Goal: Task Accomplishment & Management: Manage account settings

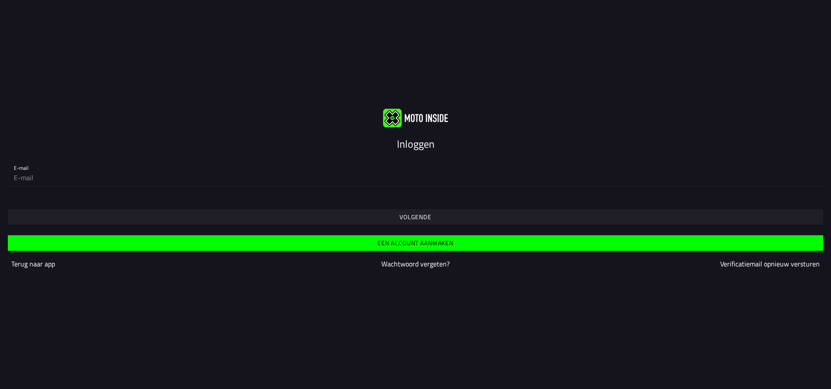
click at [0, 0] on slot "Inloggen" at bounding box center [0, 0] width 0 height 0
click at [0, 0] on slot "Wachtwoord vergeten?" at bounding box center [0, 0] width 0 height 0
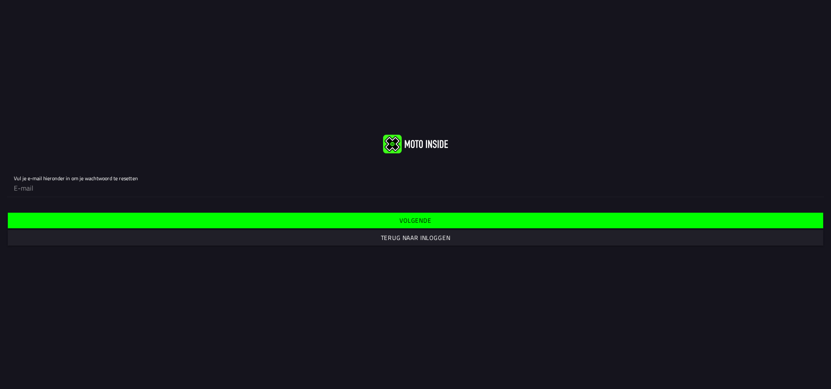
click at [0, 0] on slot "Volgende" at bounding box center [0, 0] width 0 height 0
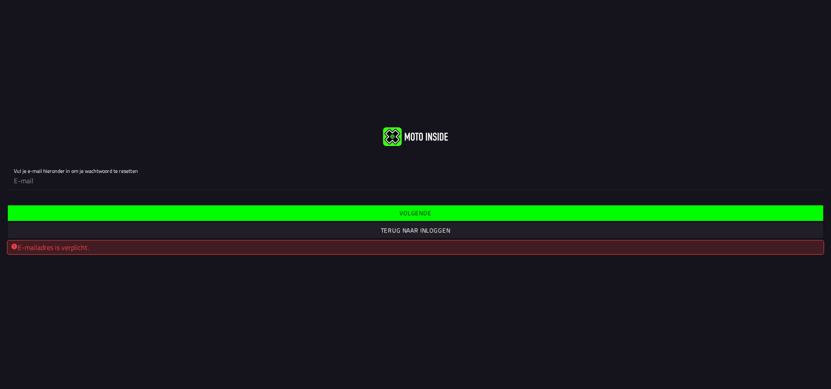
click at [26, 174] on input "email" at bounding box center [415, 180] width 803 height 17
type input "[PERSON_NAME][EMAIL_ADDRESS][DOMAIN_NAME]"
click at [0, 0] on slot "Volgende" at bounding box center [0, 0] width 0 height 0
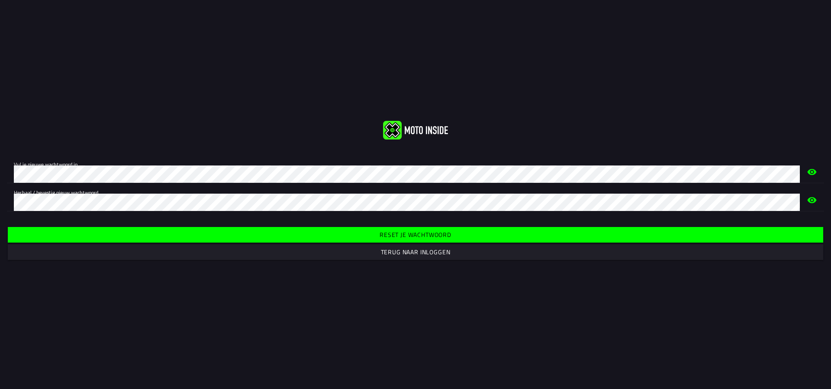
click at [0, 0] on slot "Reset je wachtwoord" at bounding box center [0, 0] width 0 height 0
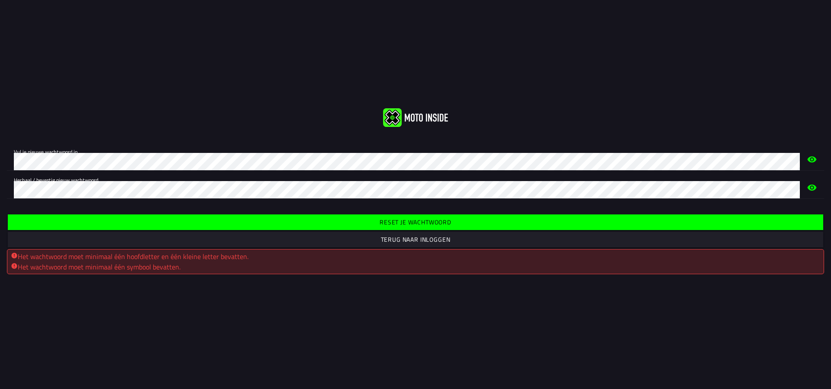
click at [367, 214] on span "Reset je wachtwoord" at bounding box center [415, 222] width 802 height 16
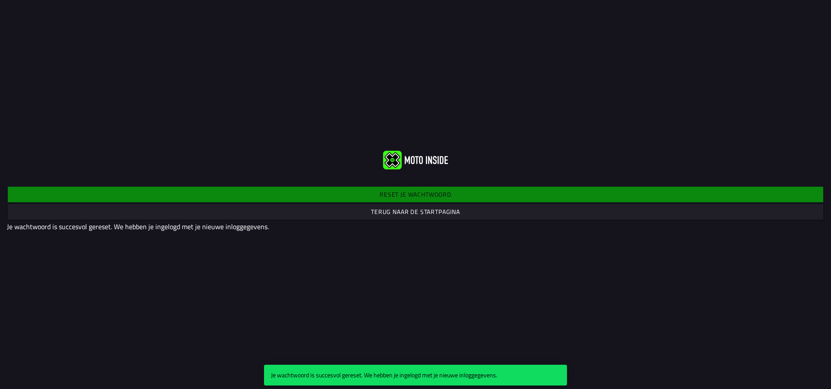
click at [0, 0] on slot "Terug naar de startpagina" at bounding box center [0, 0] width 0 height 0
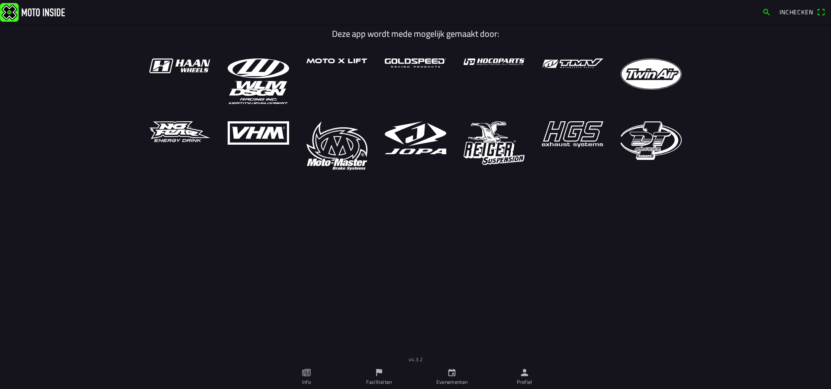
click at [798, 11] on span "Inchecken" at bounding box center [796, 11] width 34 height 9
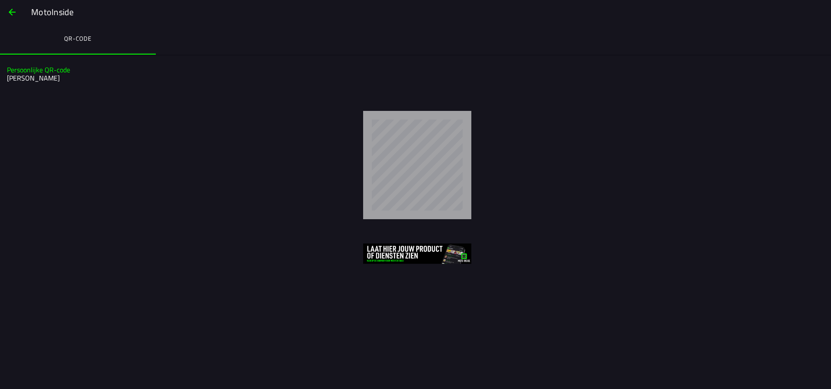
click at [74, 38] on ion-label "QR-code" at bounding box center [78, 39] width 28 height 10
